Goal: Task Accomplishment & Management: Manage account settings

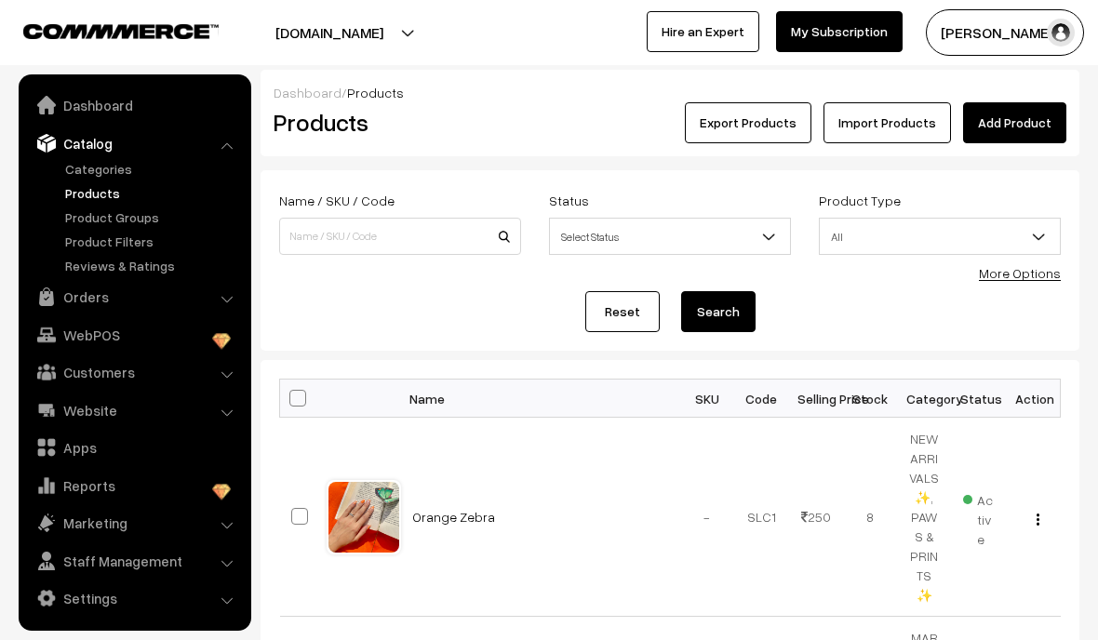
scroll to position [153, 0]
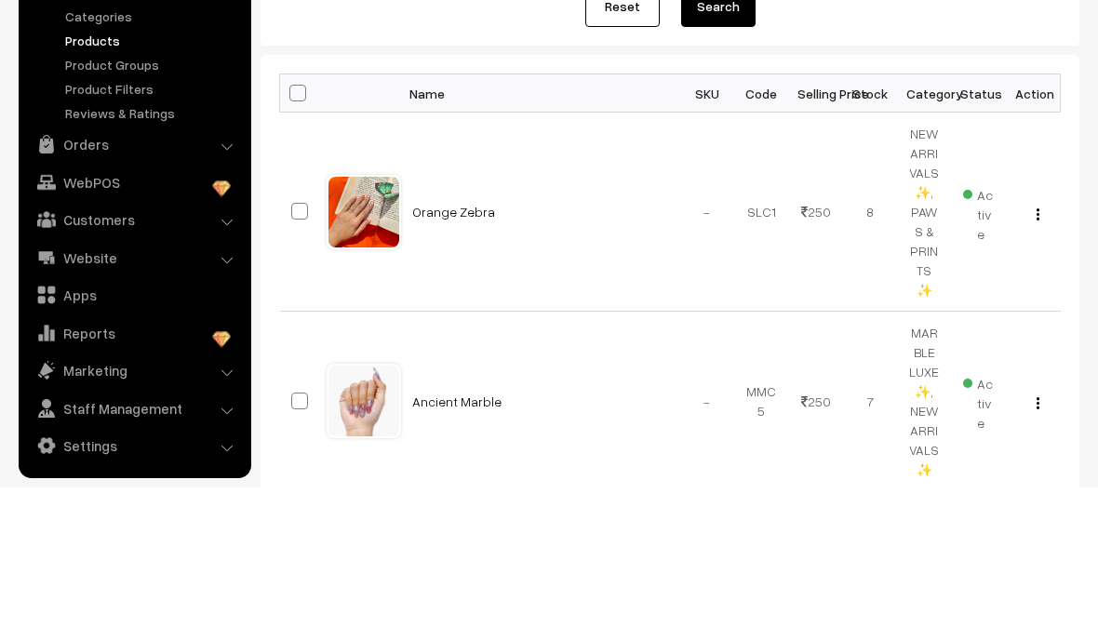
type input "Girly"
click at [730, 175] on button "Search" at bounding box center [718, 159] width 74 height 41
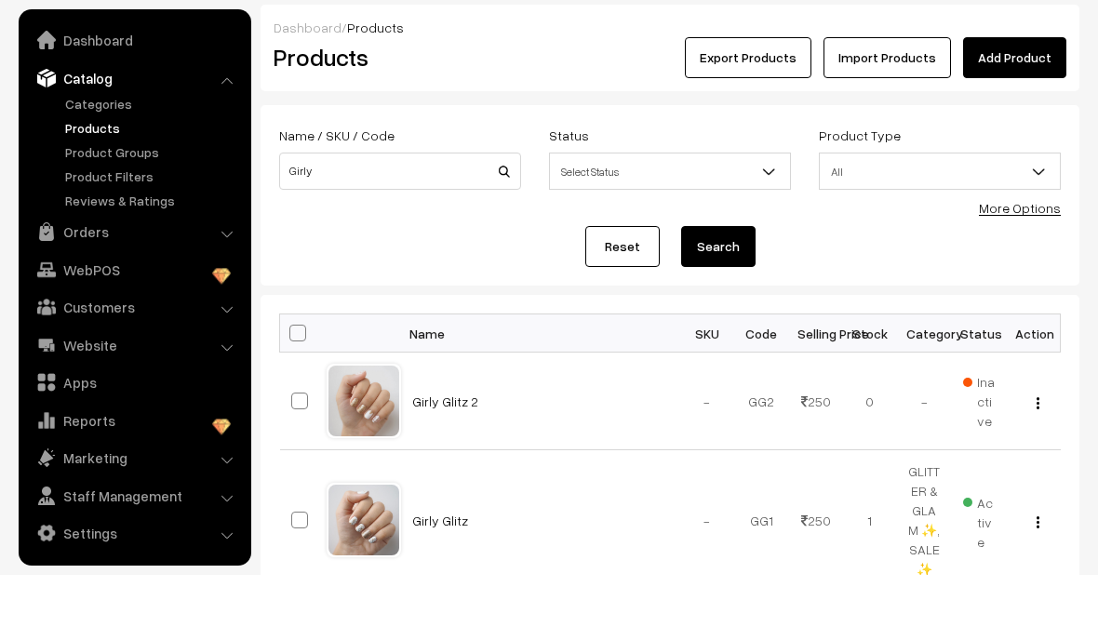
click at [1097, 259] on html "Thank you for showing interest. Our team will call you shortly. Close [DOMAIN_N…" at bounding box center [549, 320] width 1098 height 640
click at [436, 578] on link "Girly Glitz" at bounding box center [440, 586] width 56 height 16
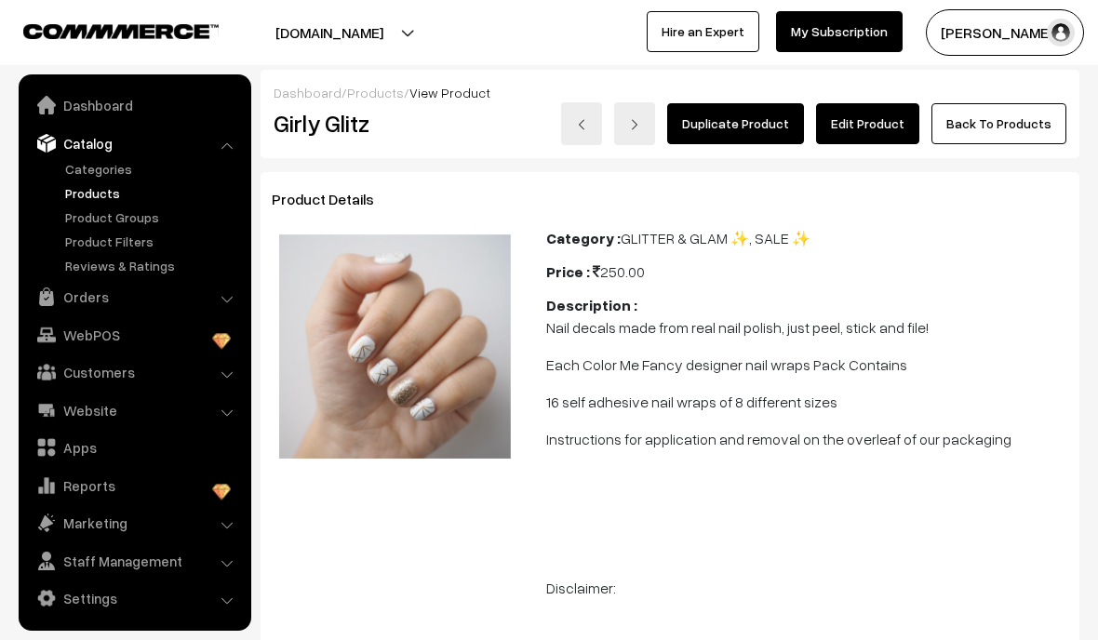
click at [875, 127] on link "Edit Product" at bounding box center [867, 123] width 103 height 41
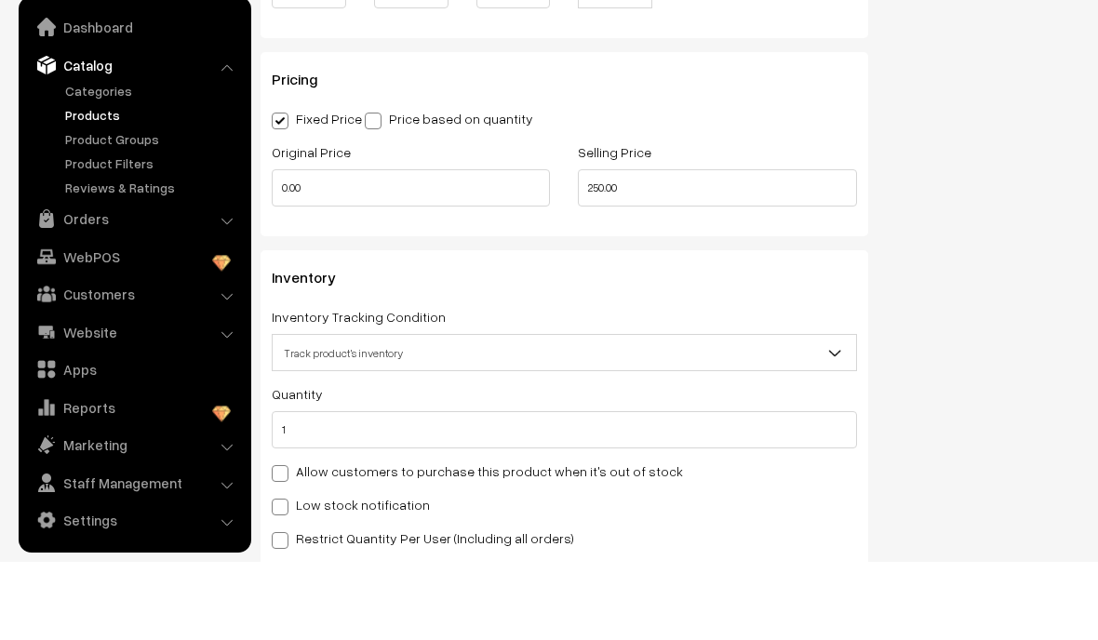
scroll to position [1421, 0]
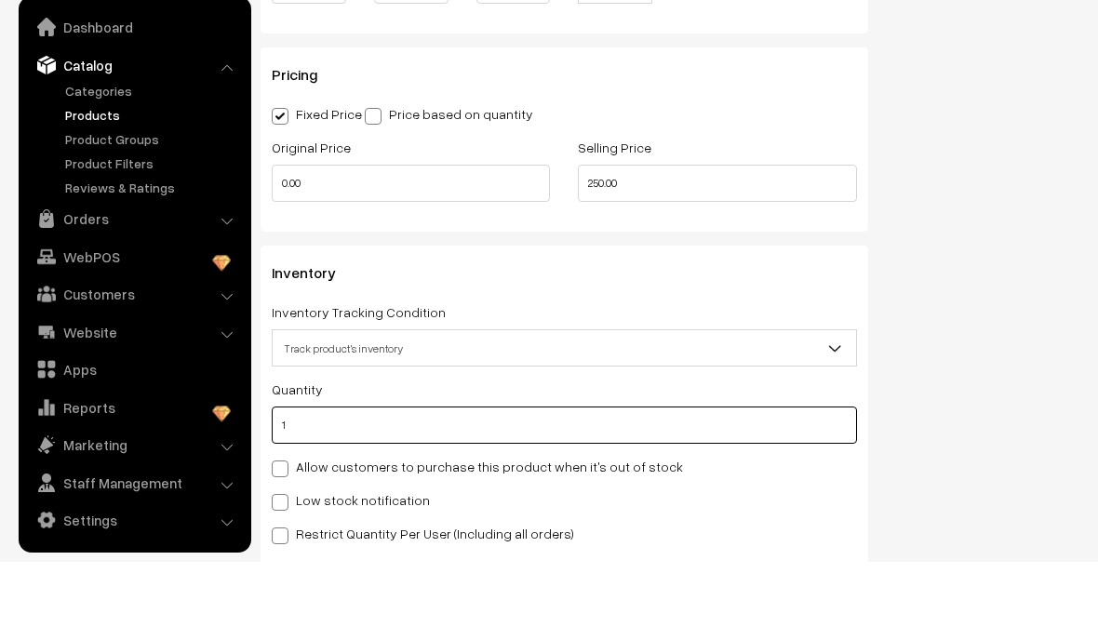
click at [692, 485] on input "1" at bounding box center [564, 503] width 585 height 37
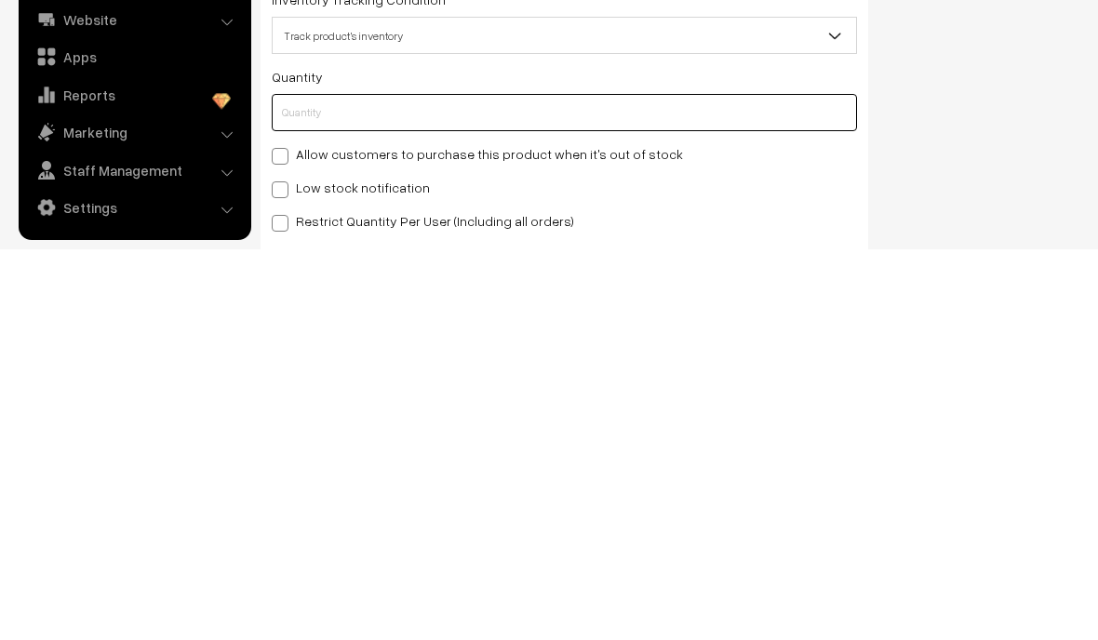
type input "0"
type input "1"
type input "0"
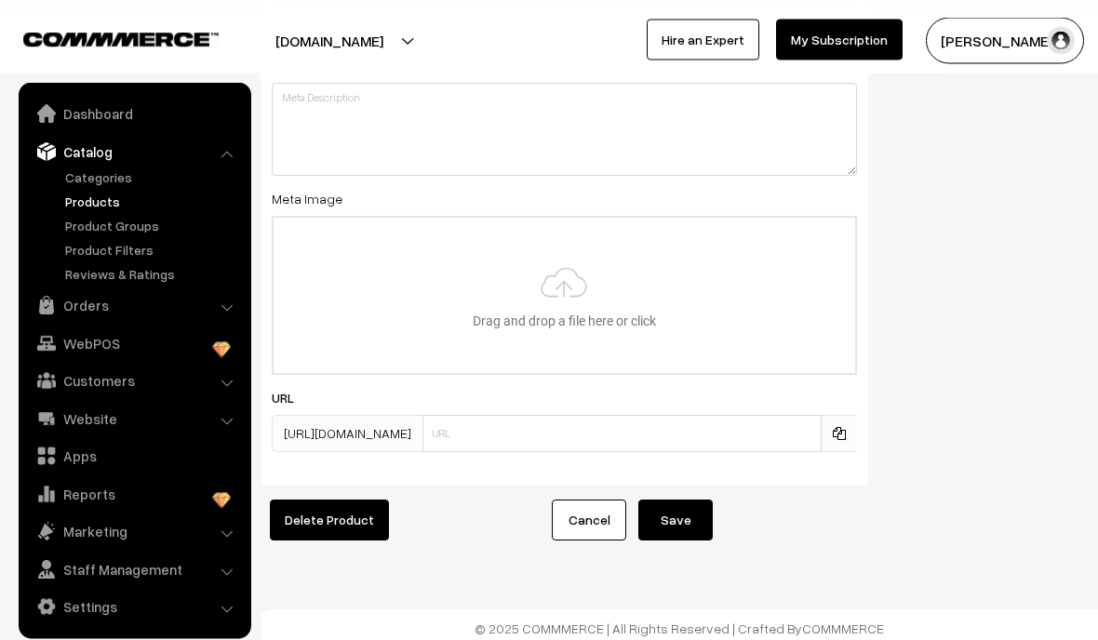
scroll to position [2586, 0]
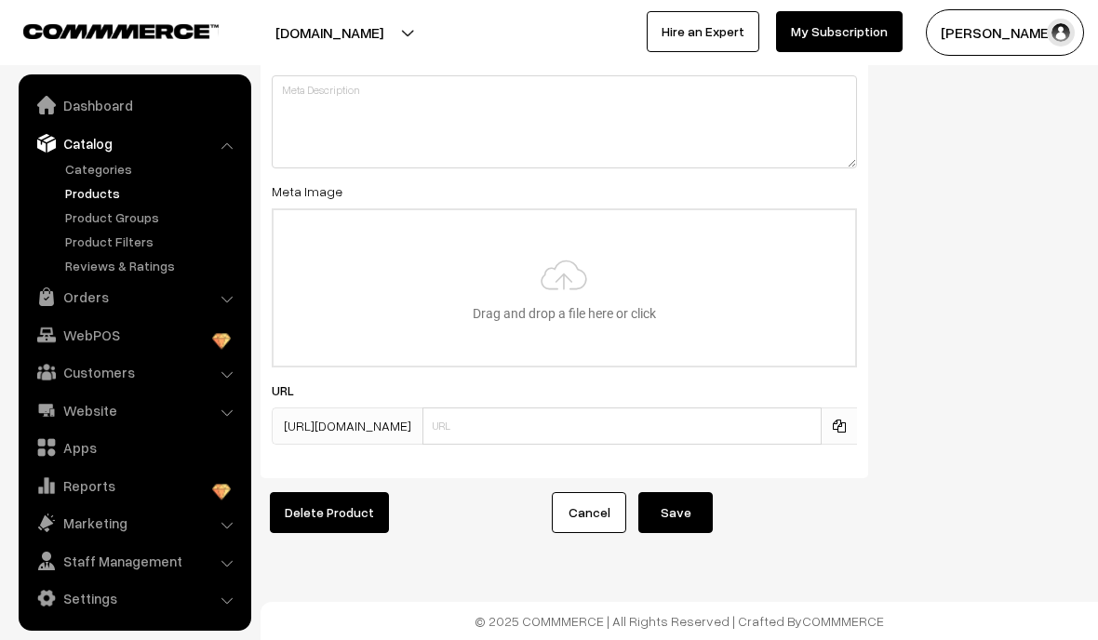
click at [686, 521] on button "Save" at bounding box center [675, 512] width 74 height 41
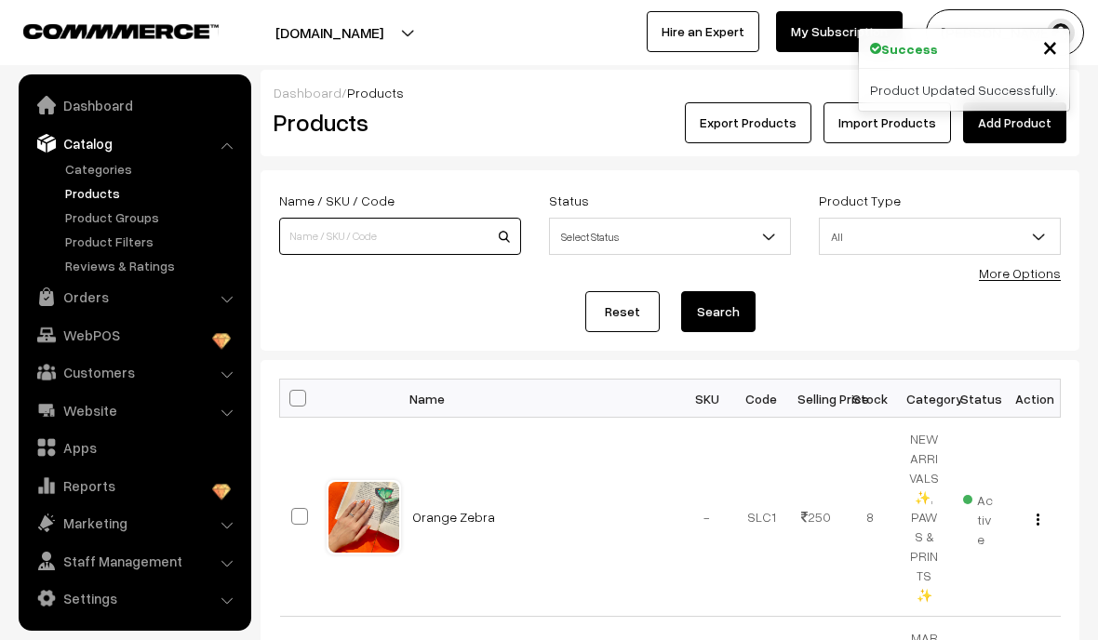
click at [448, 247] on input at bounding box center [400, 236] width 242 height 37
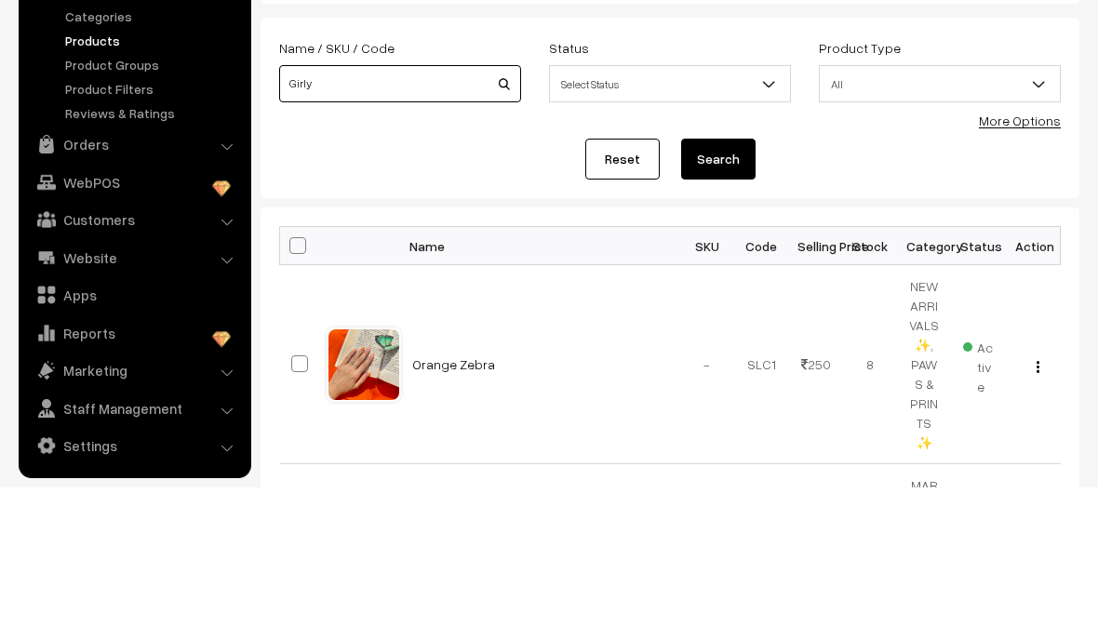
type input "Girly"
click at [752, 291] on button "Search" at bounding box center [718, 311] width 74 height 41
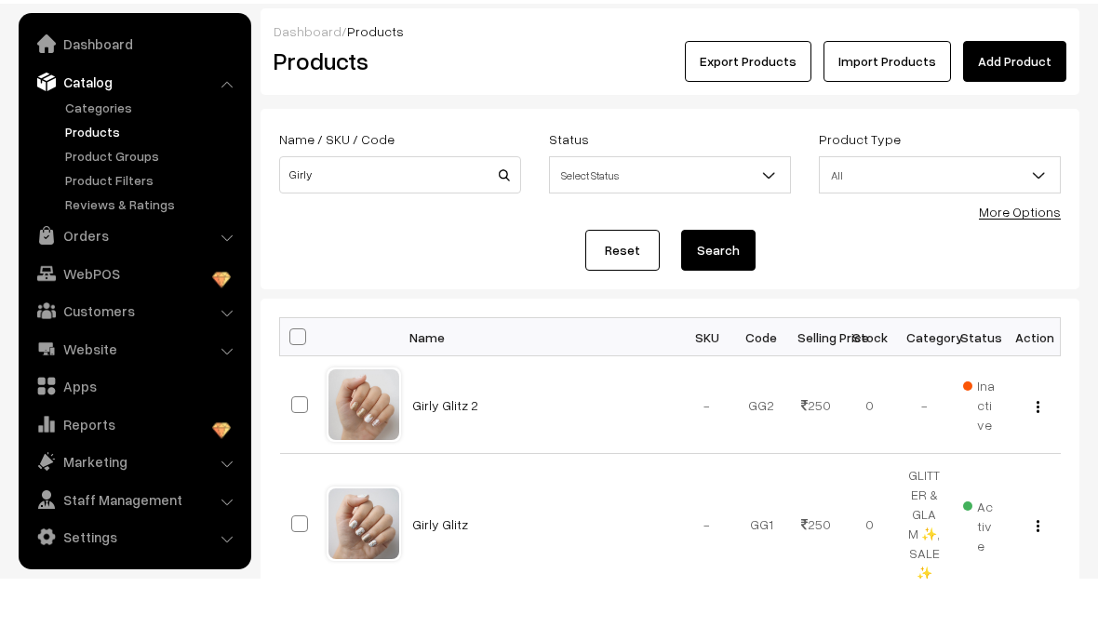
click at [447, 578] on link "Girly Glitz" at bounding box center [440, 586] width 56 height 16
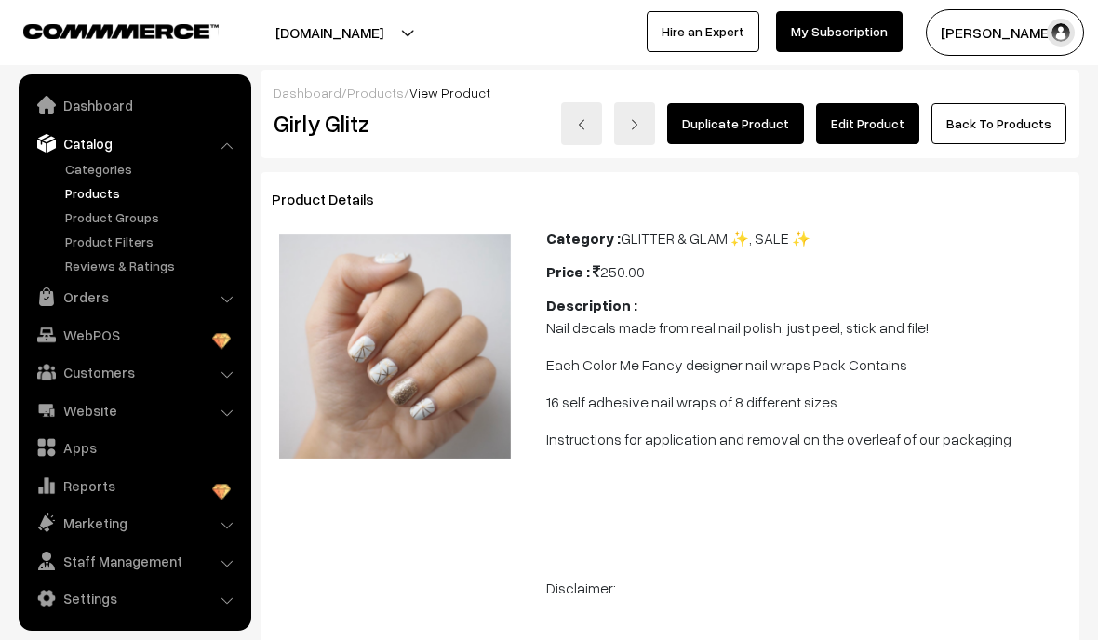
click at [892, 103] on link "Edit Product" at bounding box center [867, 123] width 103 height 41
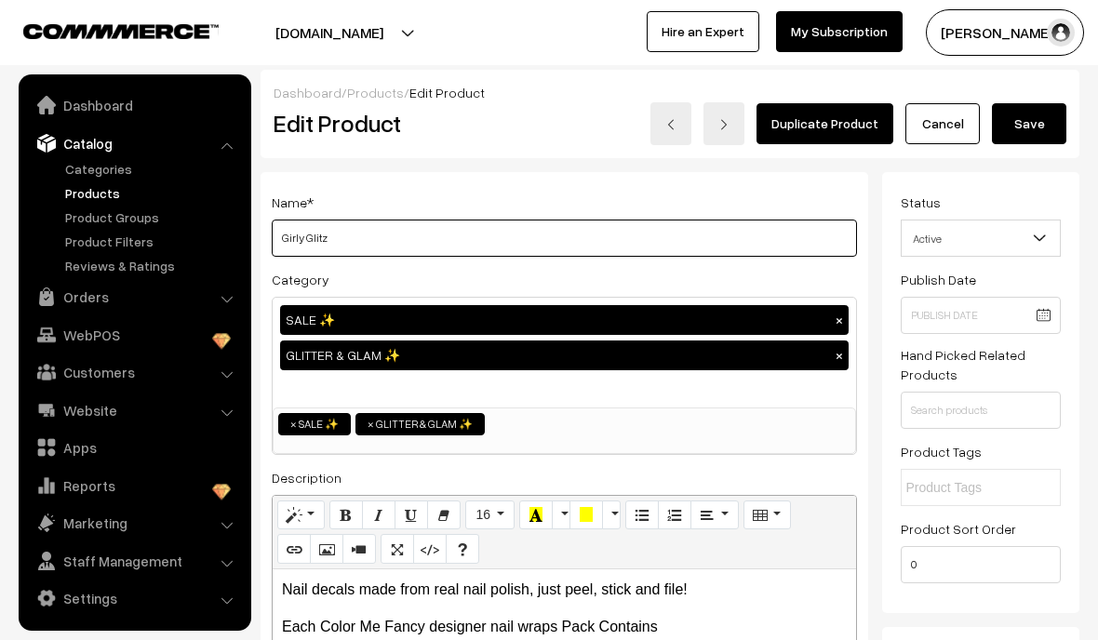
click at [419, 222] on input "Girly Glitz" at bounding box center [564, 238] width 585 height 37
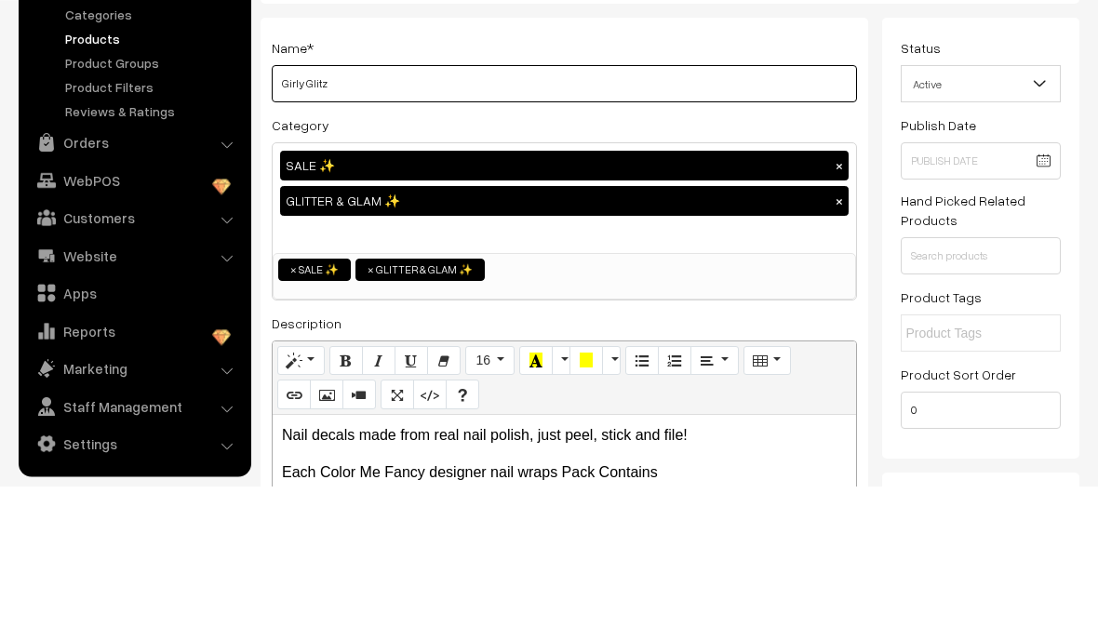
click at [382, 220] on input "Girly Glitz" at bounding box center [564, 238] width 585 height 37
click at [420, 220] on input "Girly Glitz" at bounding box center [564, 238] width 585 height 37
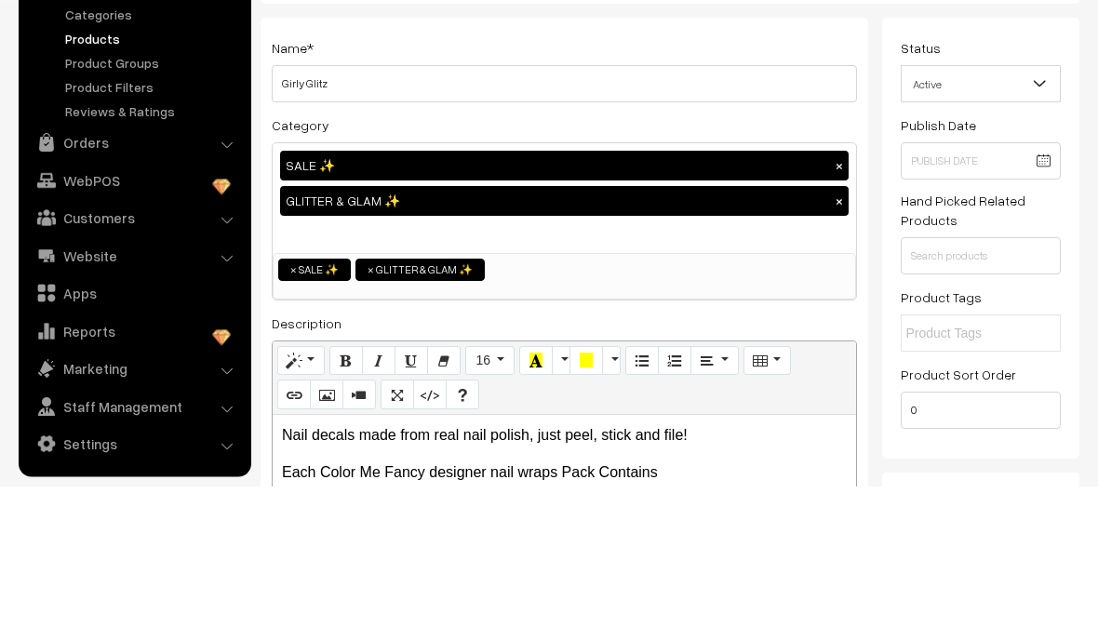
click at [601, 172] on div "Name * Girly Glitz Category SALE ✨ × GLITTER & GLAM ✨ × NEW ARRIVALS ✨ MANI + P…" at bounding box center [563, 507] width 607 height 670
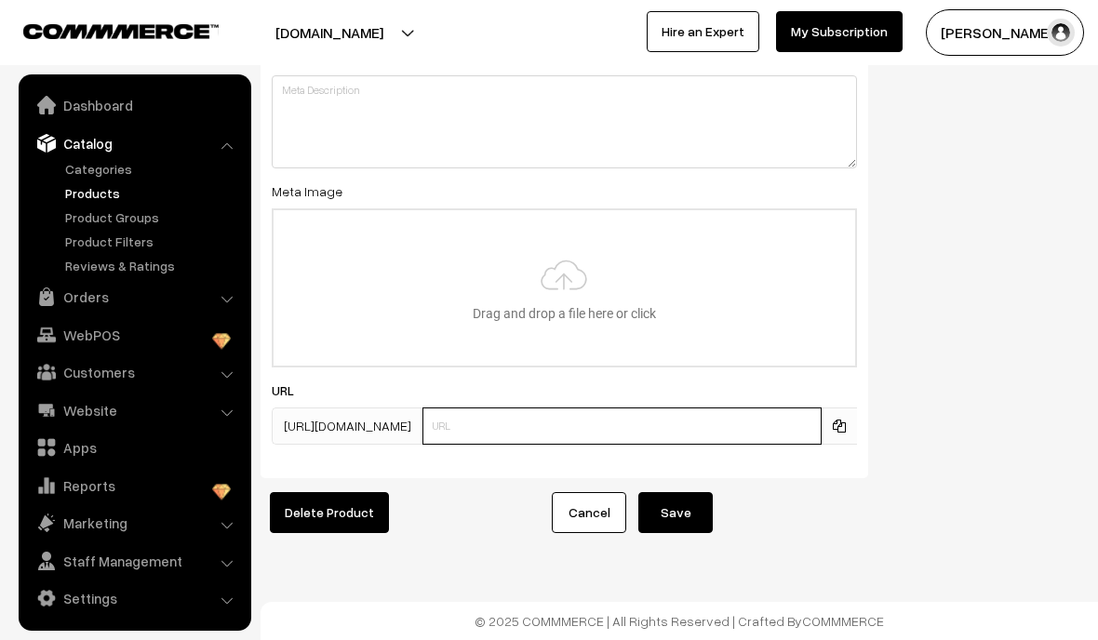
click at [674, 431] on input "text" at bounding box center [621, 425] width 399 height 37
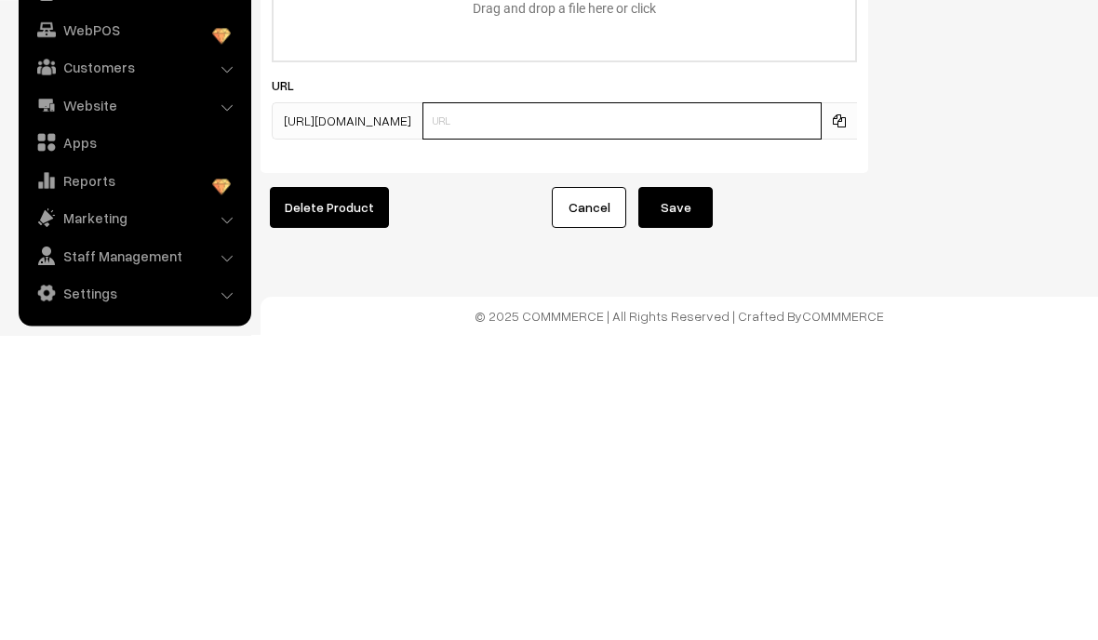
click at [575, 407] on input "text" at bounding box center [621, 425] width 399 height 37
paste input "Girly Glitz"
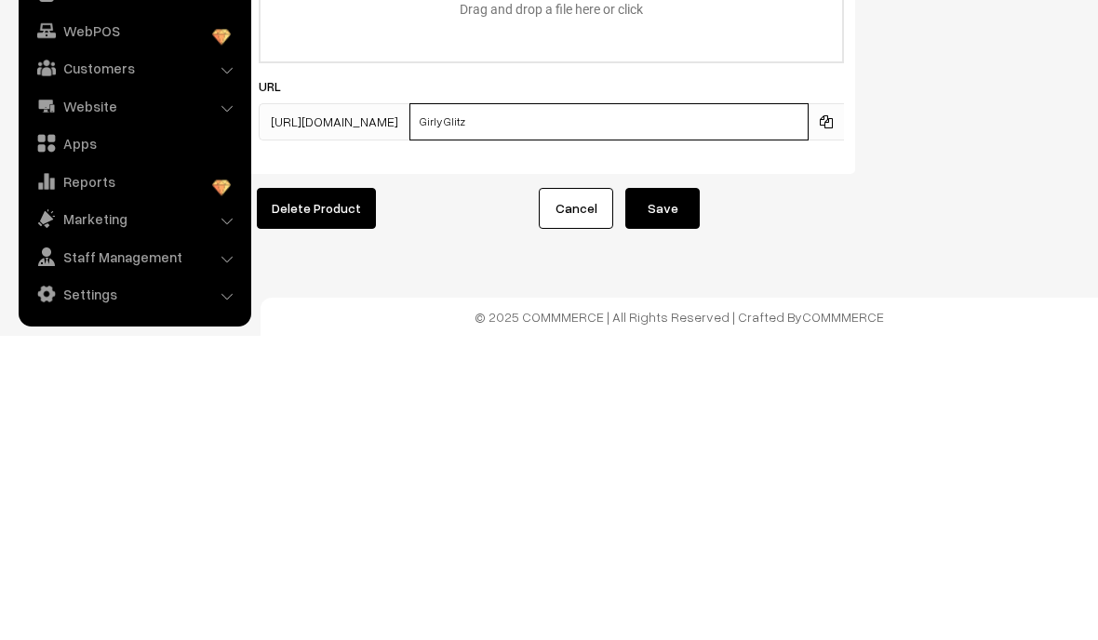
scroll to position [0, 13]
type input "girly-glitz"
click at [940, 173] on div "SEO Meta Title Prefix: Suffix: Meta Keywords Meta Description Meta Image Drag a…" at bounding box center [656, 145] width 847 height 693
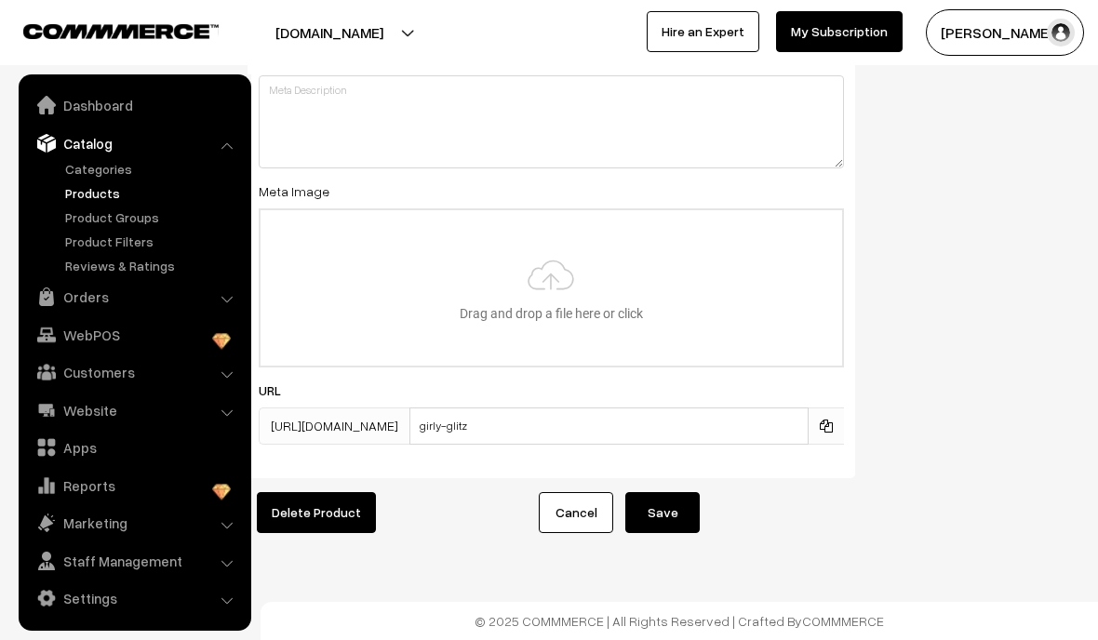
click at [687, 509] on button "Save" at bounding box center [662, 512] width 74 height 41
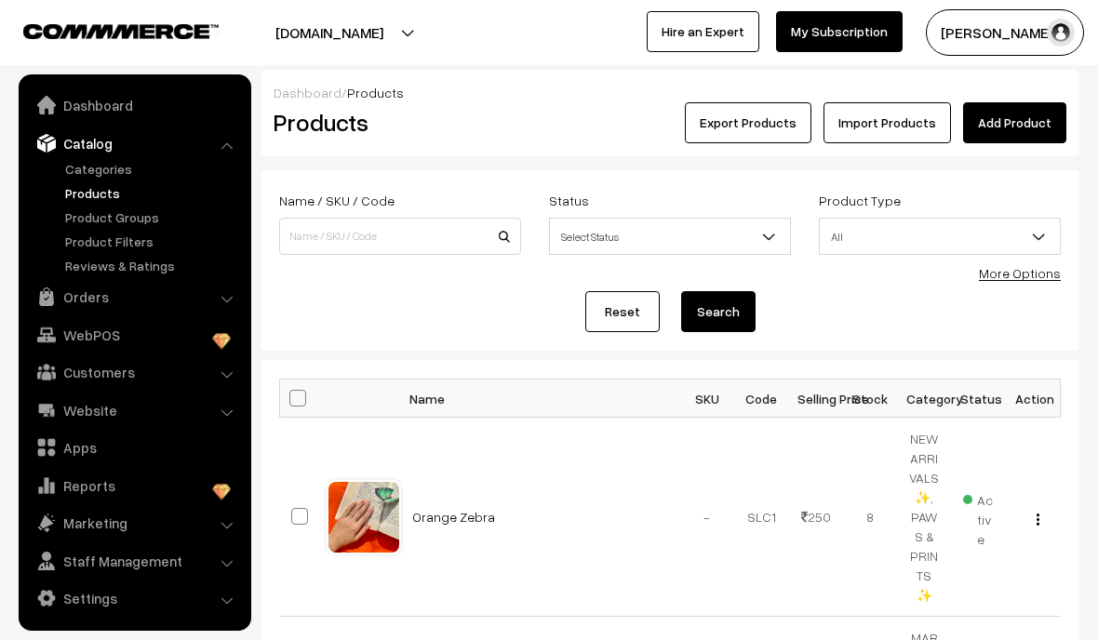
click at [233, 310] on link "Orders" at bounding box center [133, 296] width 221 height 33
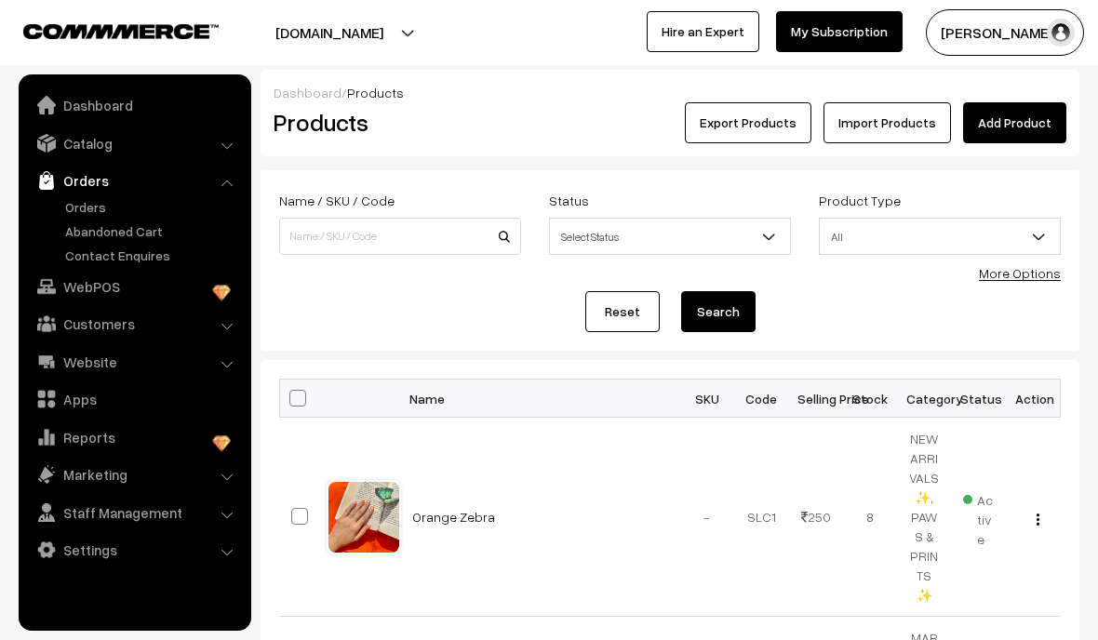
click at [87, 211] on link "Orders" at bounding box center [152, 207] width 184 height 20
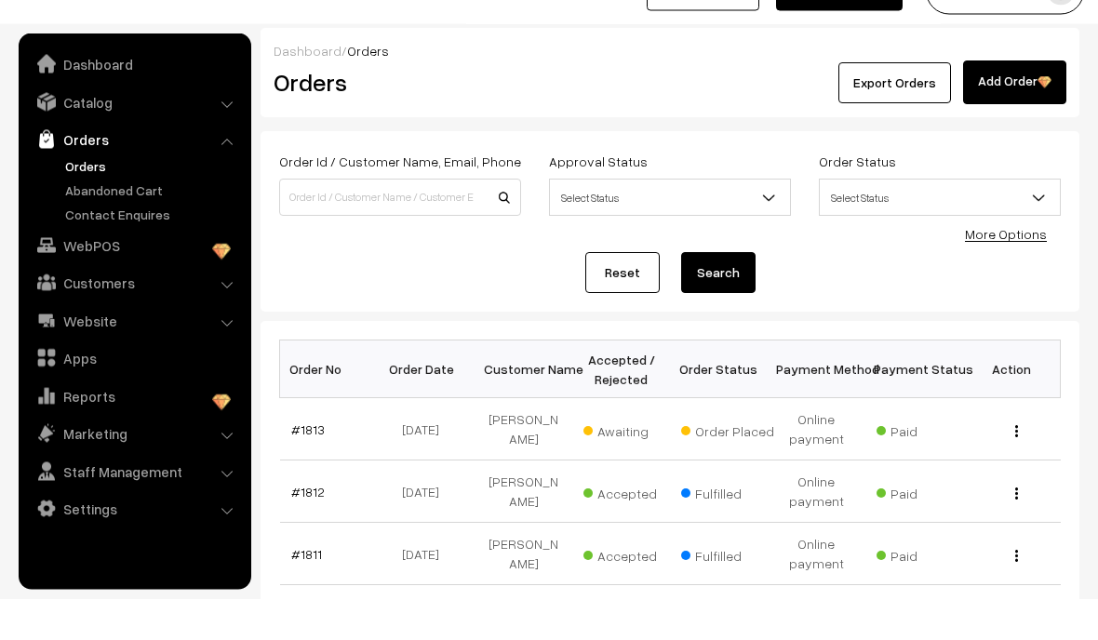
click at [301, 463] on link "#1813" at bounding box center [307, 471] width 33 height 16
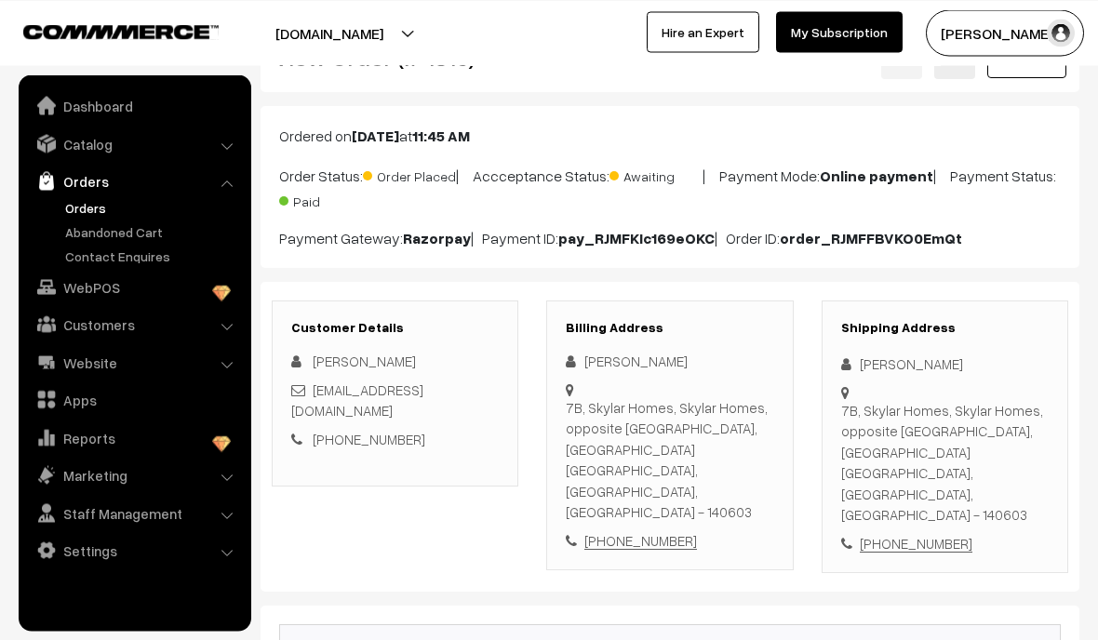
scroll to position [65, 0]
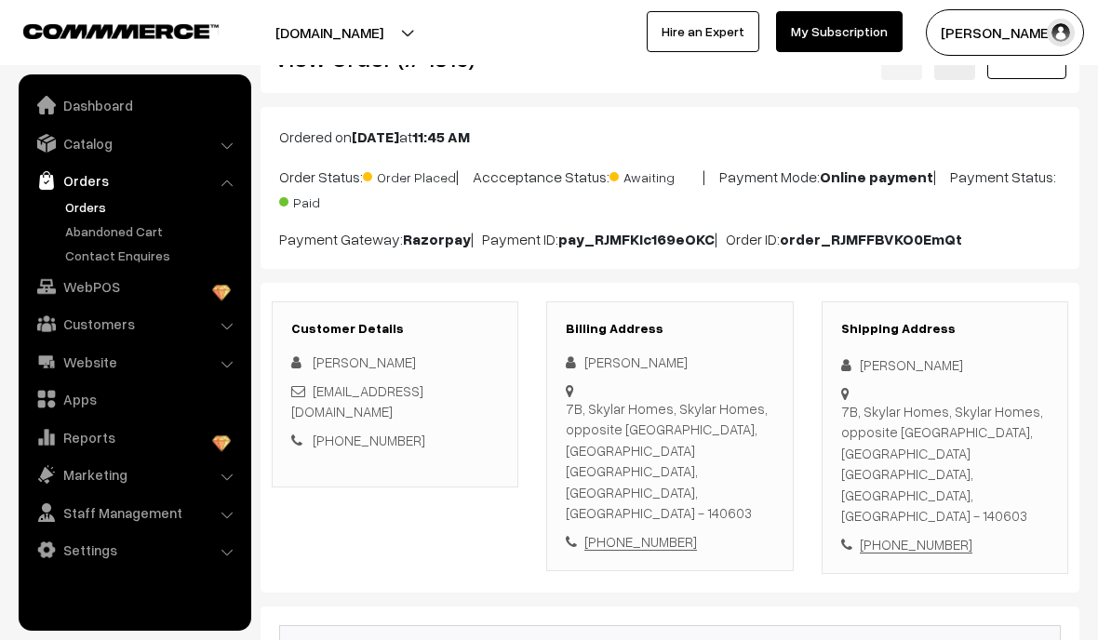
click at [224, 137] on link "Catalog" at bounding box center [133, 143] width 221 height 33
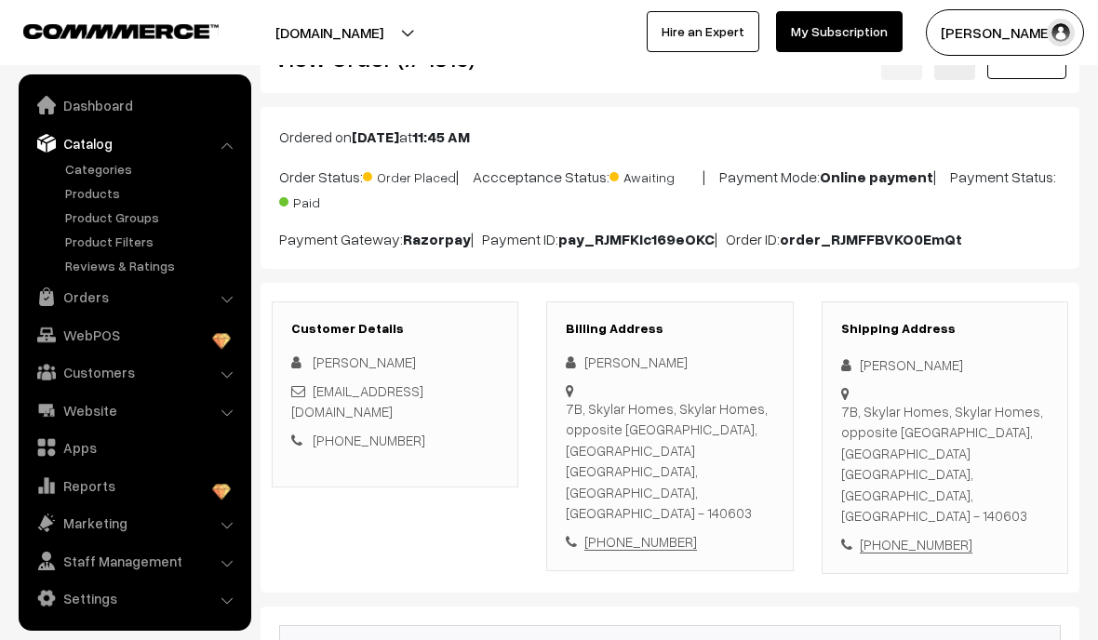
click at [124, 184] on link "Products" at bounding box center [152, 193] width 184 height 20
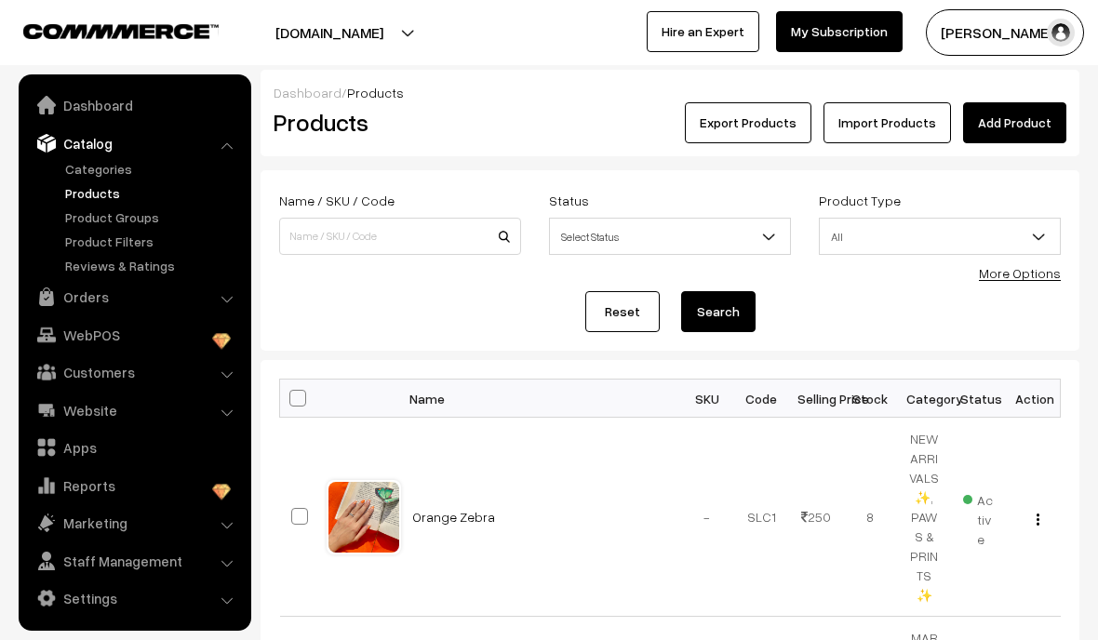
scroll to position [153, 0]
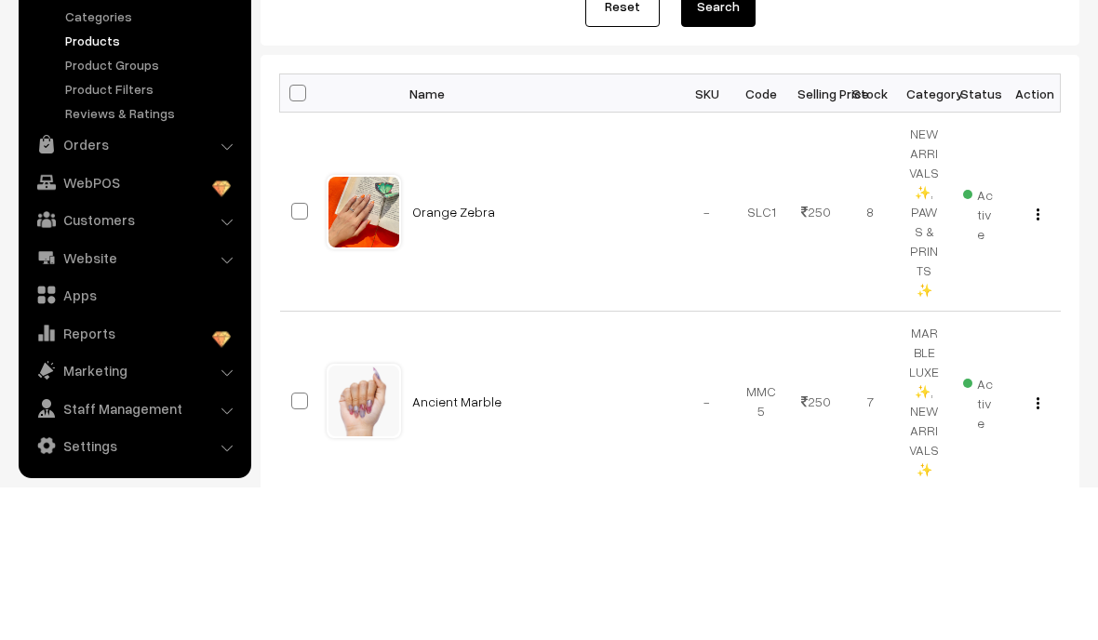
type input "Cheet"
click at [726, 144] on button "Search" at bounding box center [718, 159] width 74 height 41
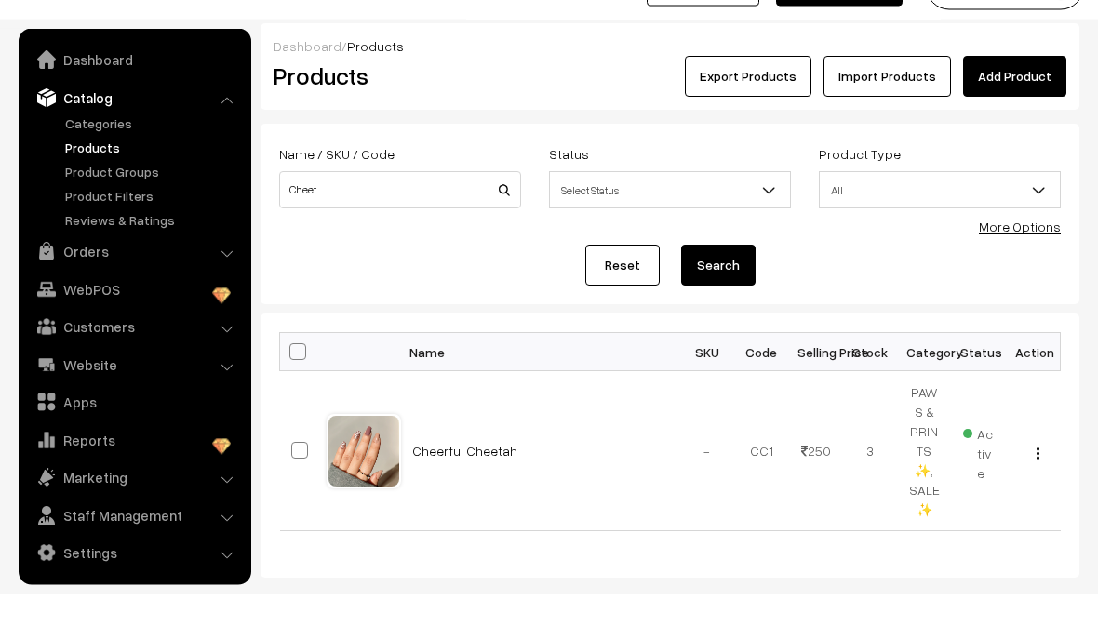
scroll to position [87, 0]
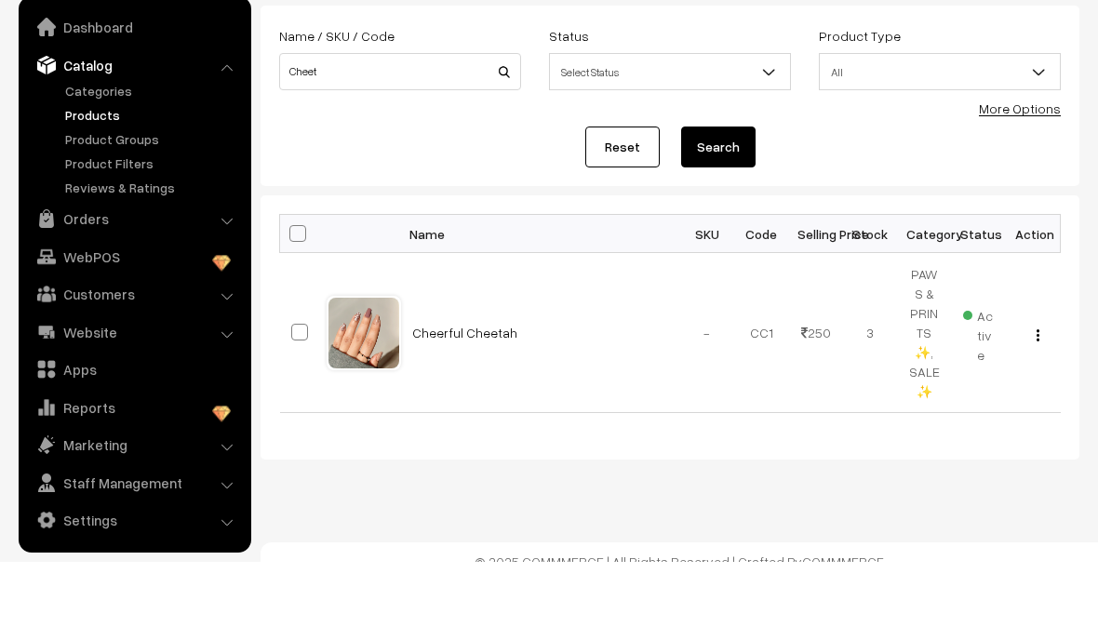
click at [492, 331] on td "Cheerful Cheetah" at bounding box center [540, 411] width 279 height 160
click at [470, 403] on link "Cheerful Cheetah" at bounding box center [464, 411] width 105 height 16
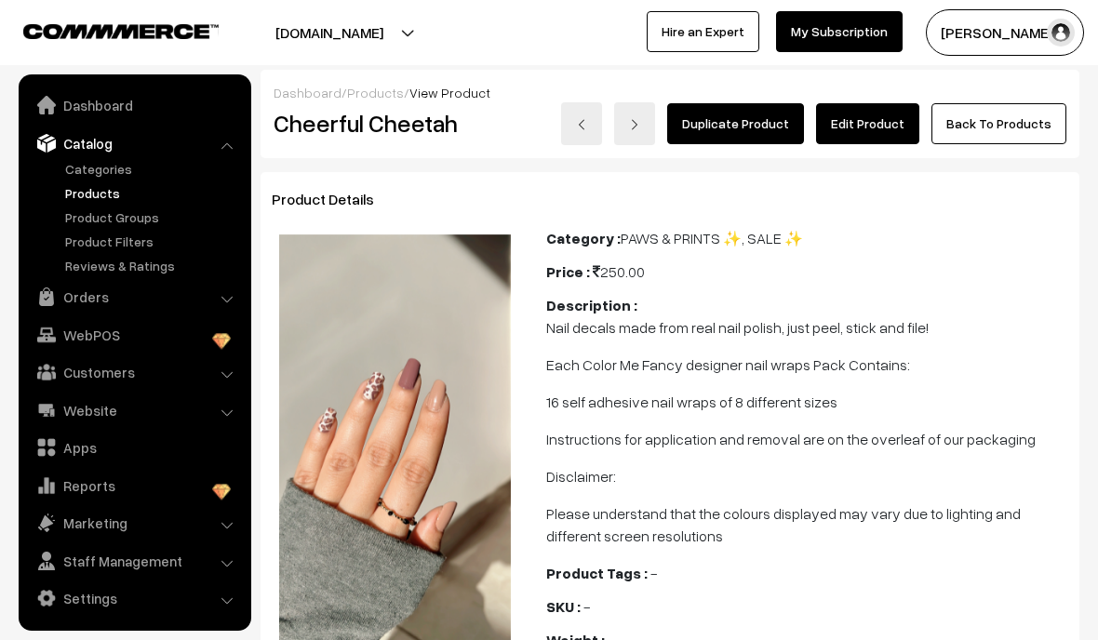
click at [878, 112] on link "Edit Product" at bounding box center [867, 123] width 103 height 41
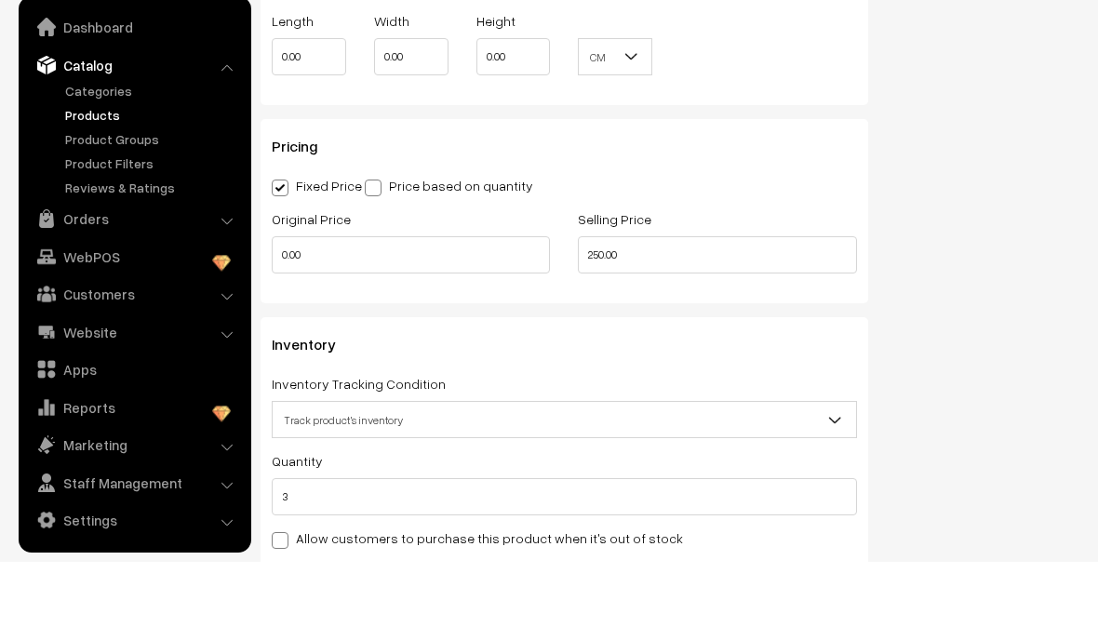
scroll to position [1358, 0]
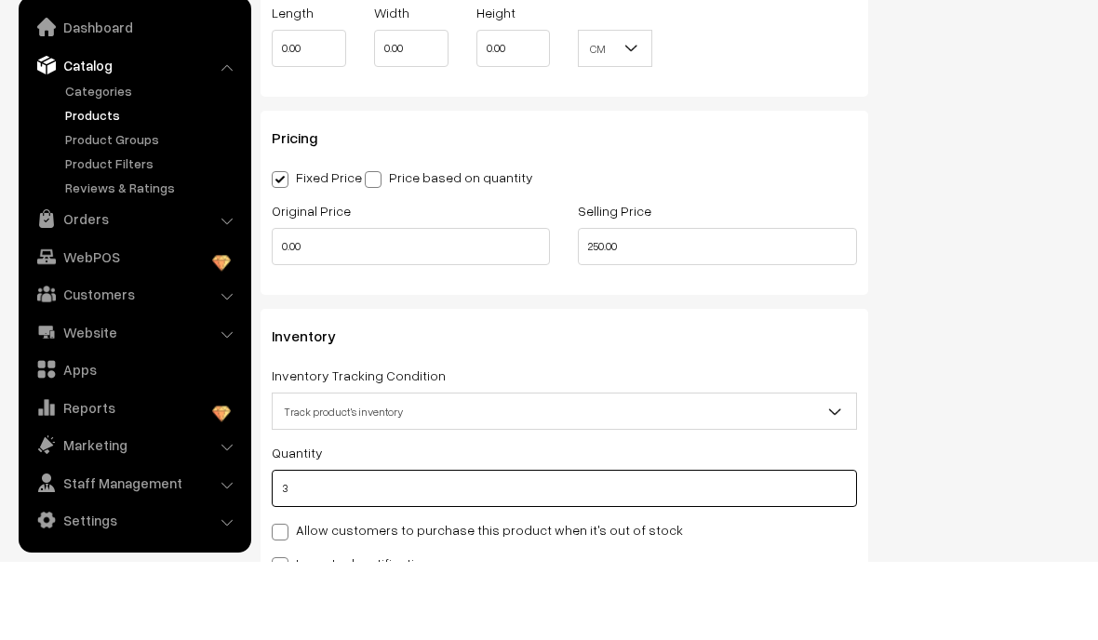
click at [713, 548] on input "3" at bounding box center [564, 566] width 585 height 37
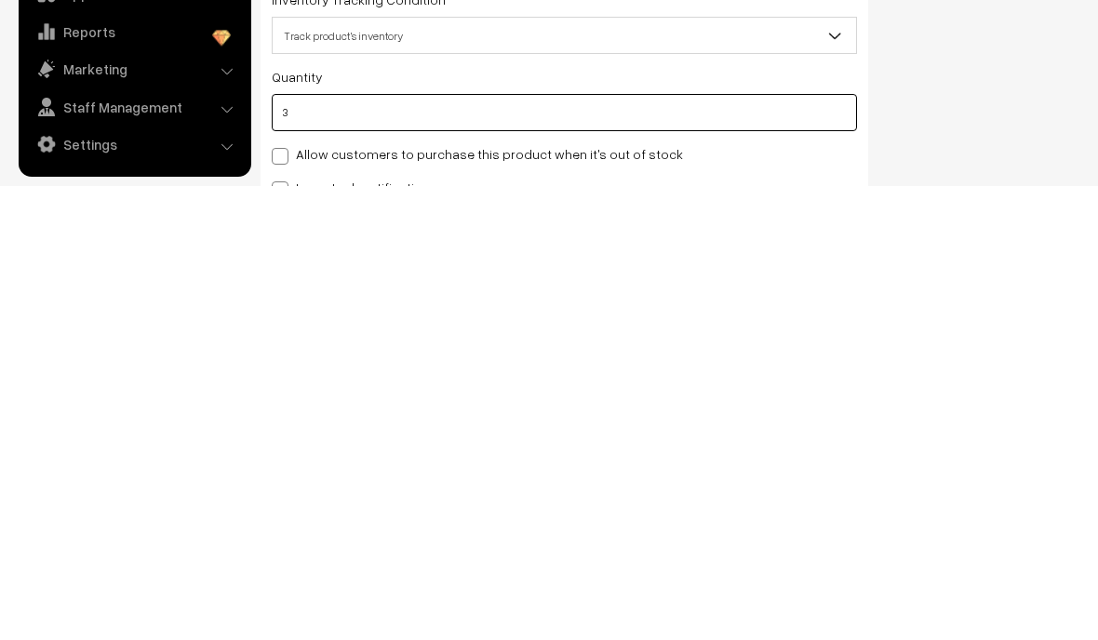
scroll to position [1365, 0]
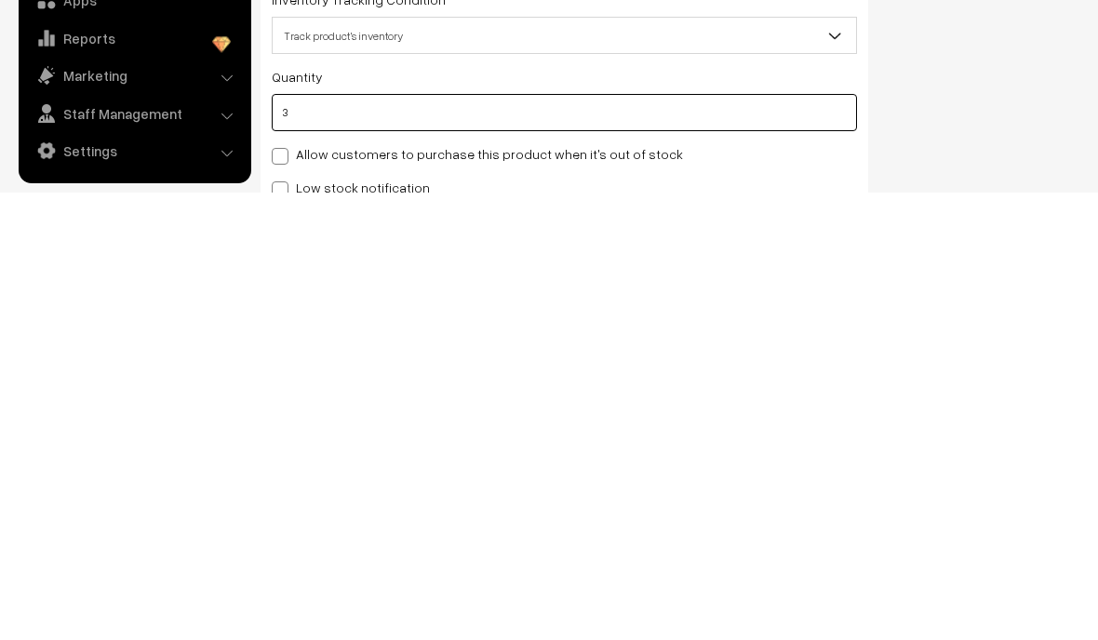
click at [794, 541] on input "3" at bounding box center [564, 559] width 585 height 37
type input "1"
type input "4"
type input "1"
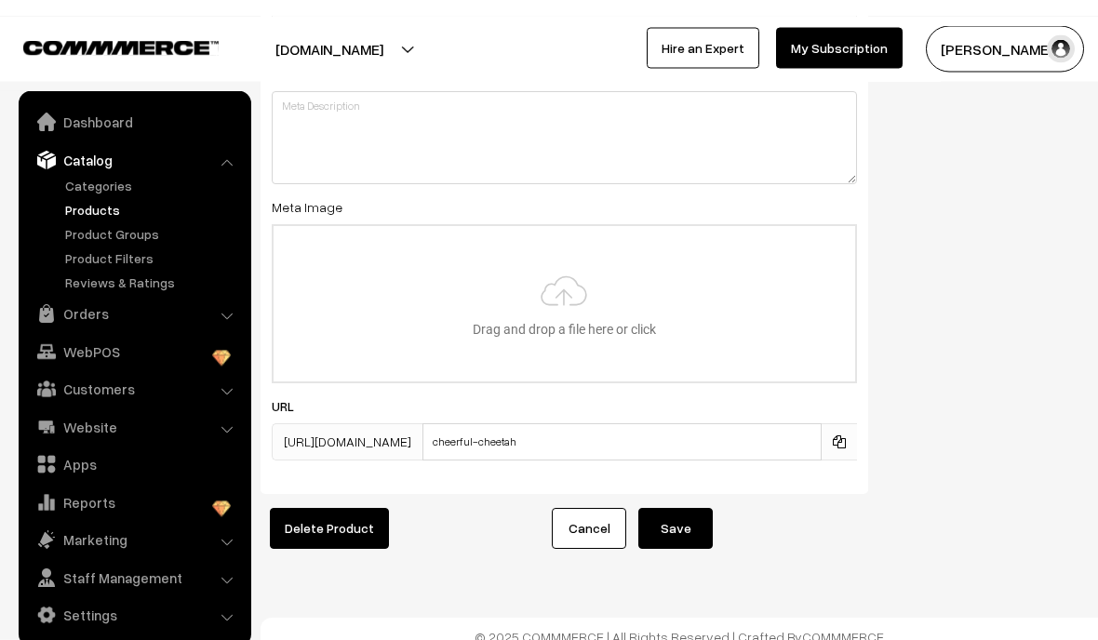
scroll to position [2586, 0]
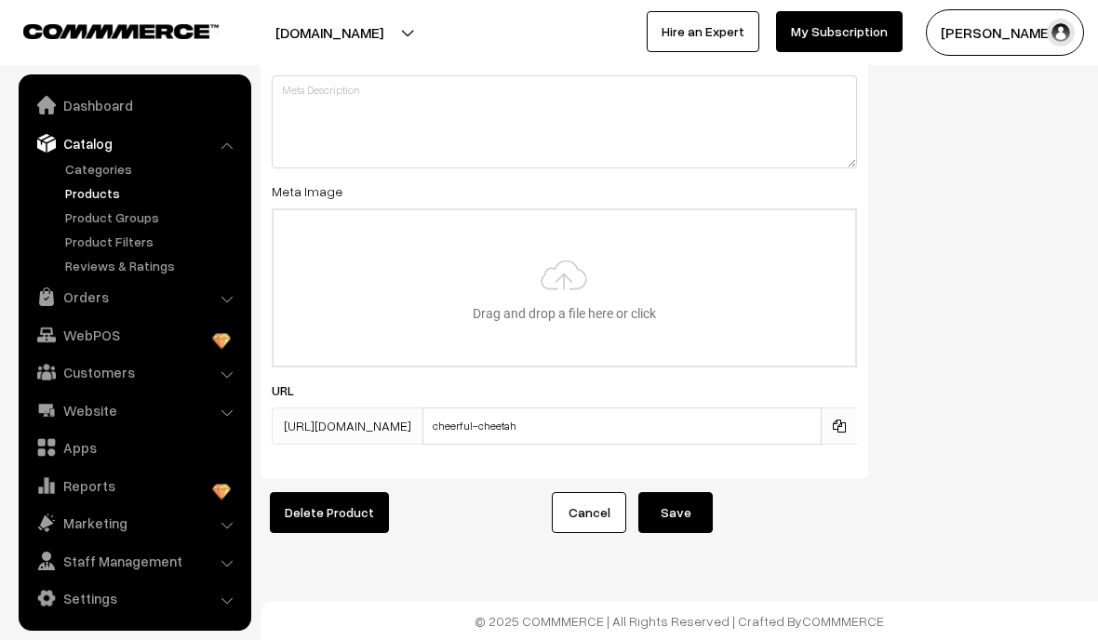
click at [701, 508] on button "Save" at bounding box center [675, 512] width 74 height 41
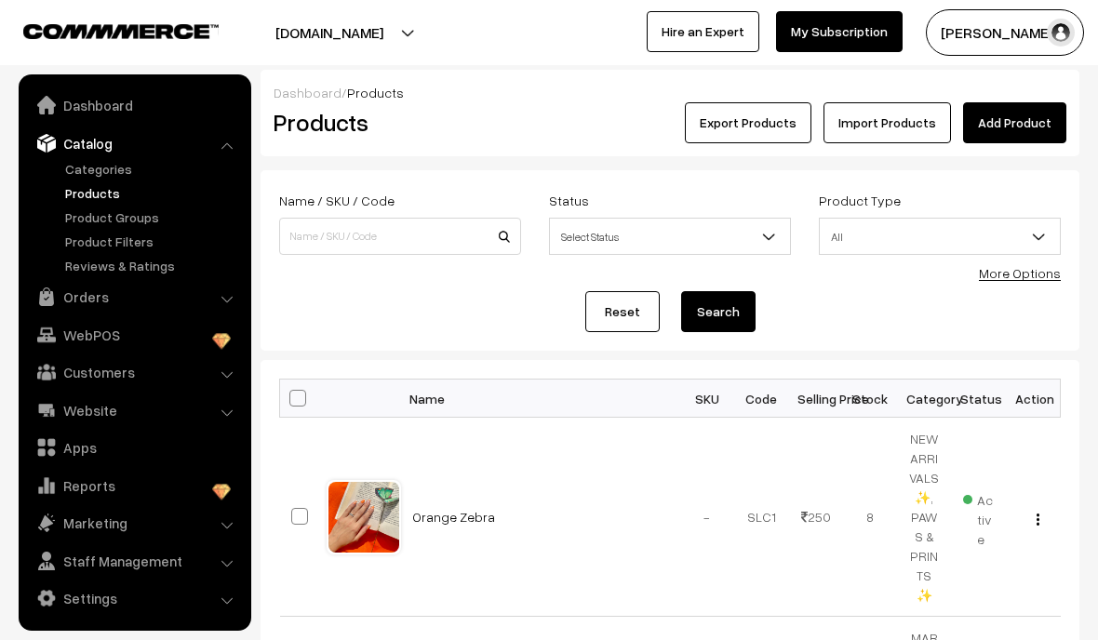
click at [213, 294] on link "Orders" at bounding box center [133, 296] width 221 height 33
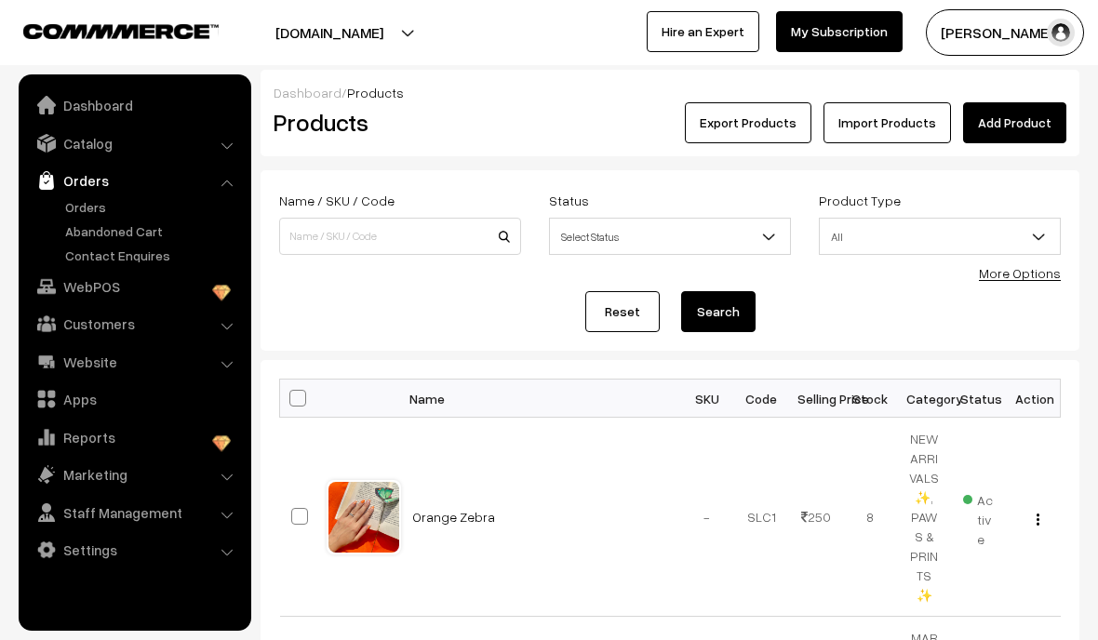
click at [111, 206] on link "Orders" at bounding box center [152, 207] width 184 height 20
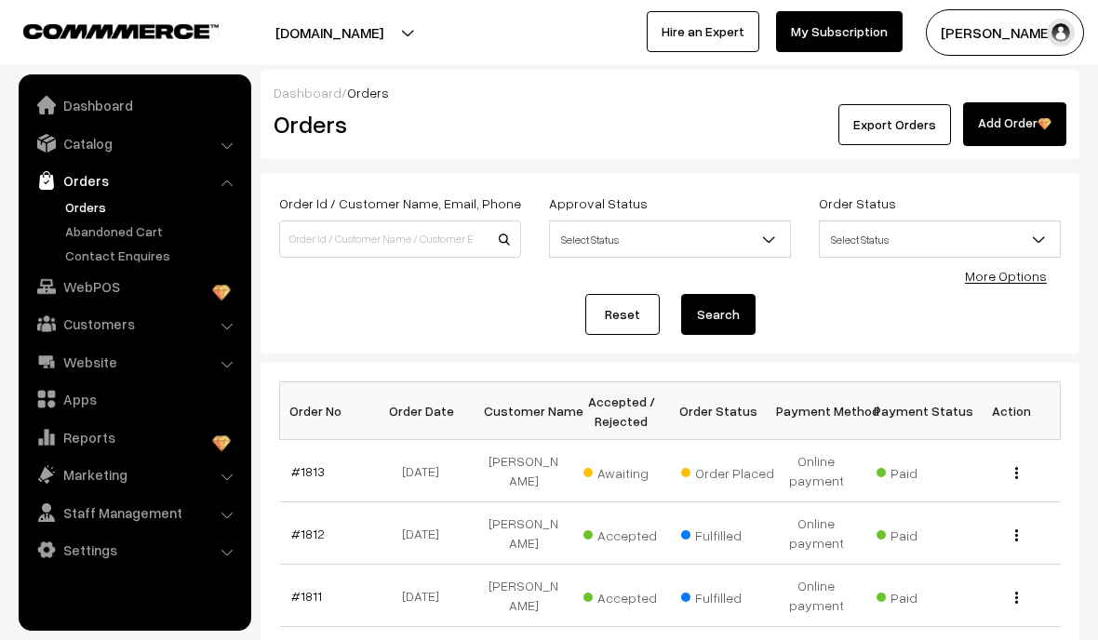
click at [320, 474] on link "#1813" at bounding box center [307, 471] width 33 height 16
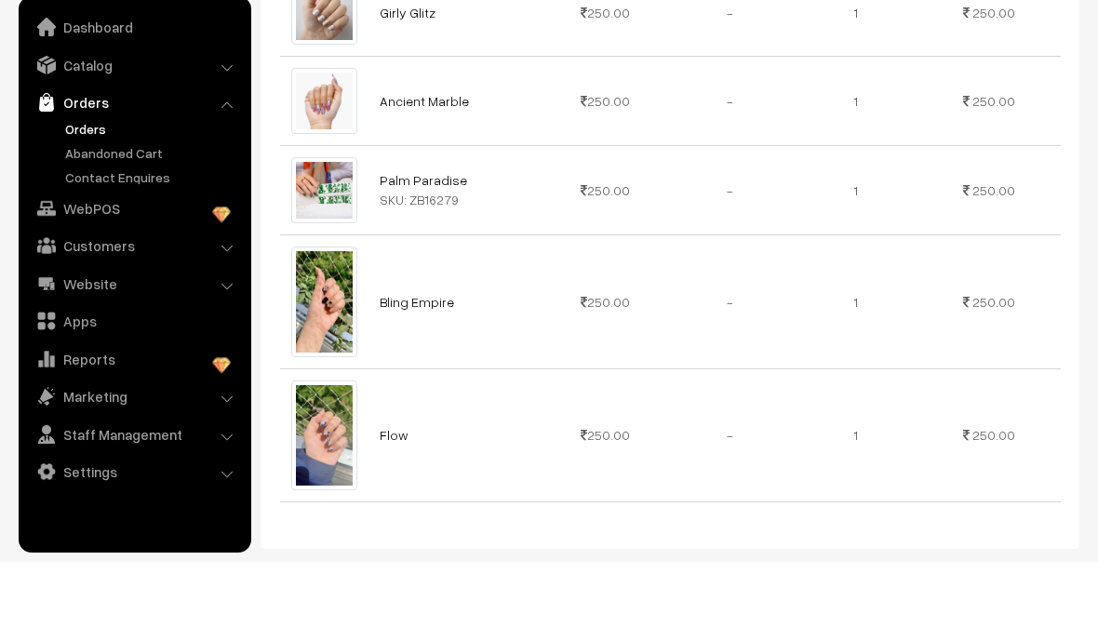
scroll to position [1063, 0]
